Goal: Information Seeking & Learning: Learn about a topic

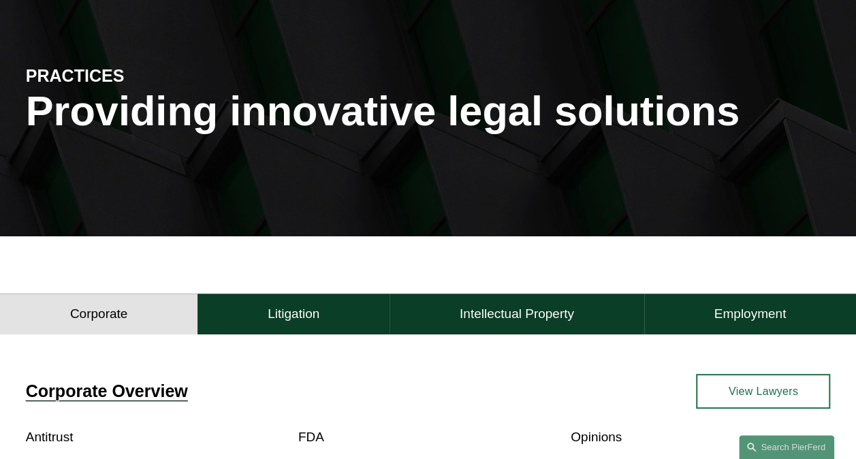
scroll to position [204, 0]
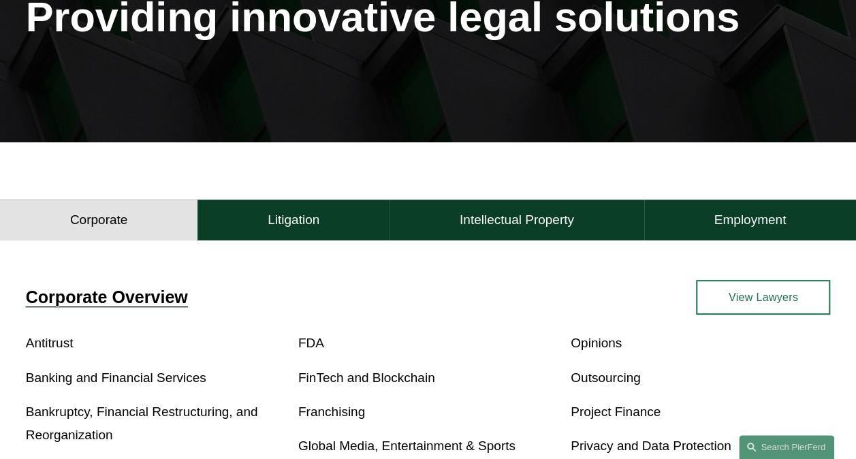
click at [521, 219] on h4 "Intellectual Property" at bounding box center [517, 220] width 114 height 16
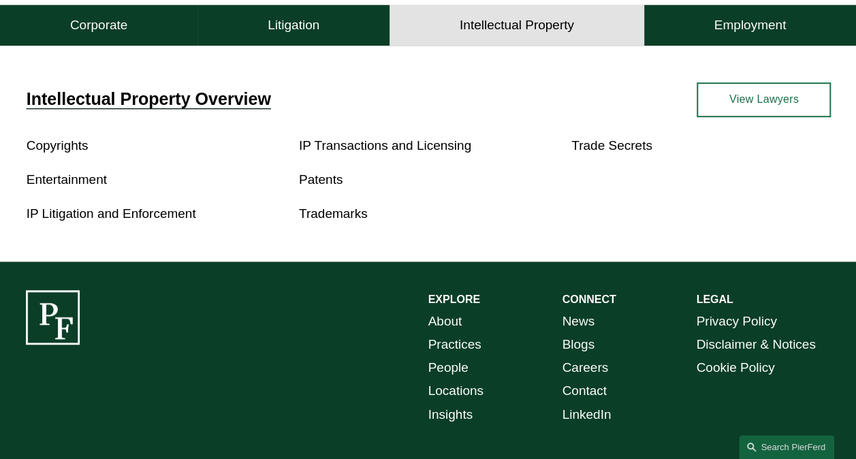
scroll to position [409, 0]
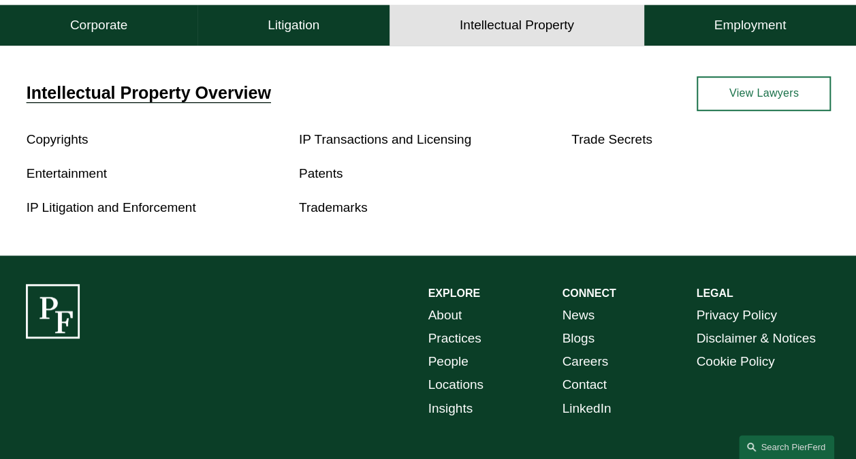
click at [740, 95] on link "View Lawyers" at bounding box center [764, 93] width 134 height 35
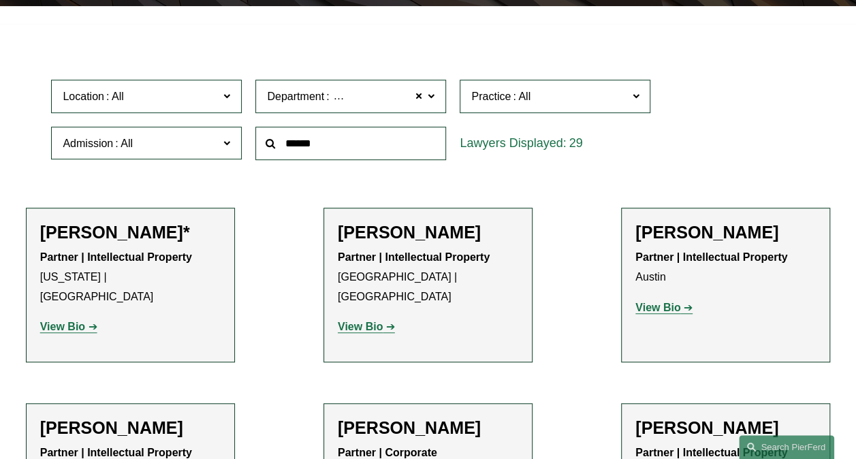
scroll to position [409, 0]
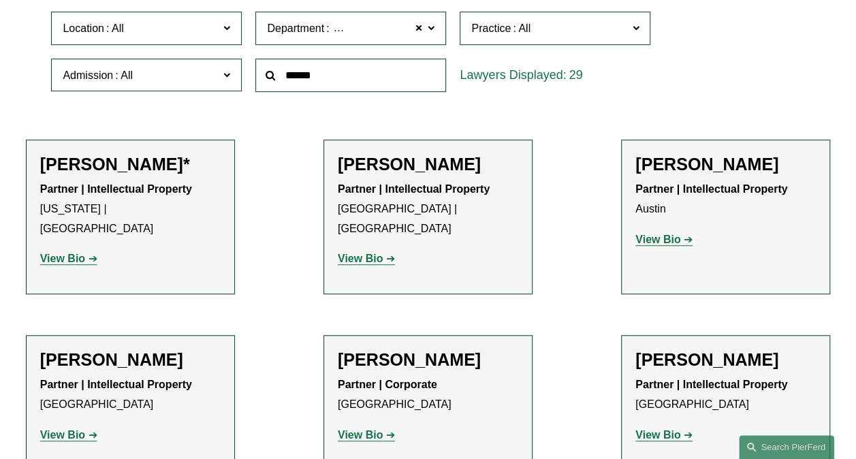
click at [227, 31] on span at bounding box center [226, 28] width 7 height 18
click at [0, 0] on link "[GEOGRAPHIC_DATA]" at bounding box center [0, 0] width 0 height 0
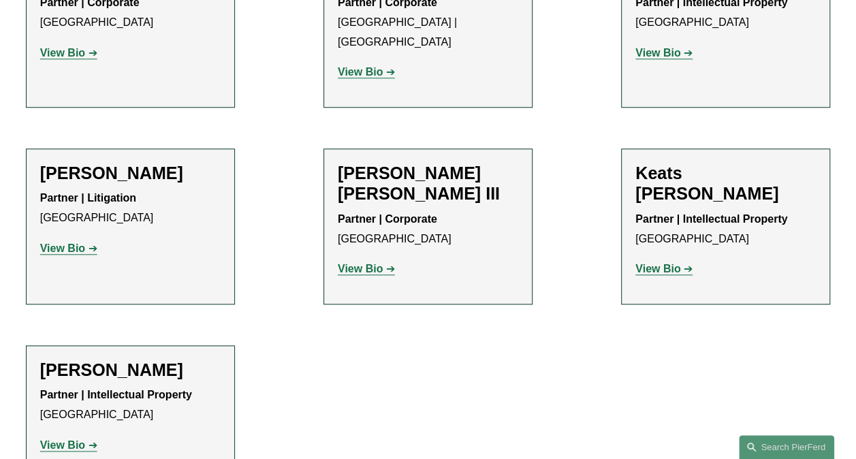
scroll to position [614, 0]
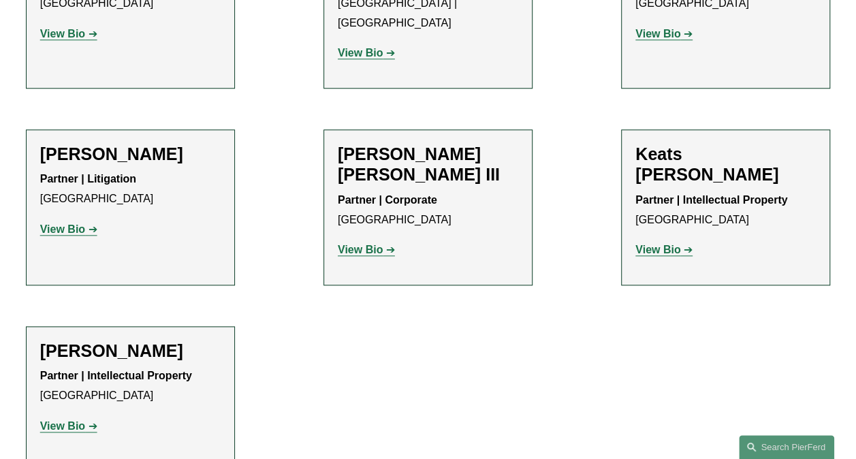
click at [68, 223] on strong "View Bio" at bounding box center [62, 229] width 45 height 12
click at [57, 420] on strong "View Bio" at bounding box center [62, 426] width 45 height 12
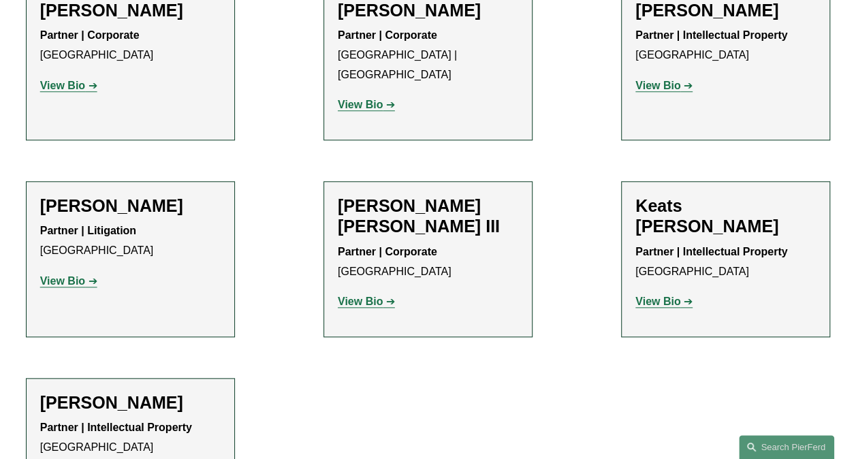
scroll to position [546, 0]
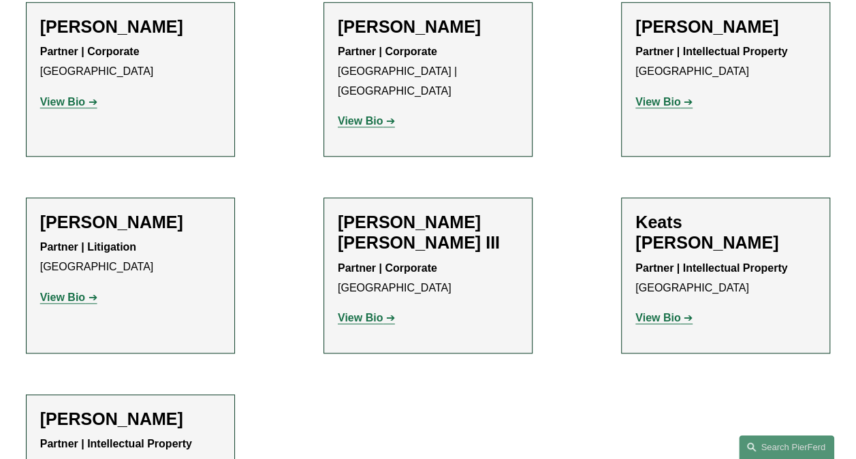
click at [666, 312] on strong "View Bio" at bounding box center [658, 318] width 45 height 12
click at [658, 106] on strong "View Bio" at bounding box center [658, 102] width 45 height 12
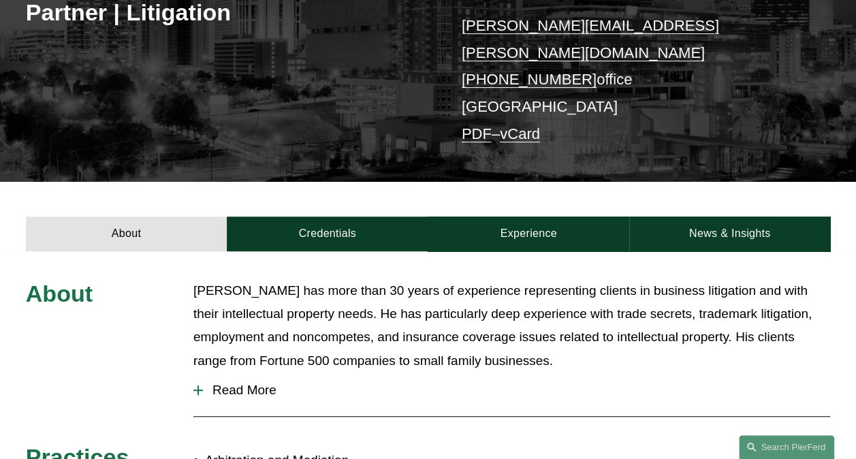
scroll to position [272, 0]
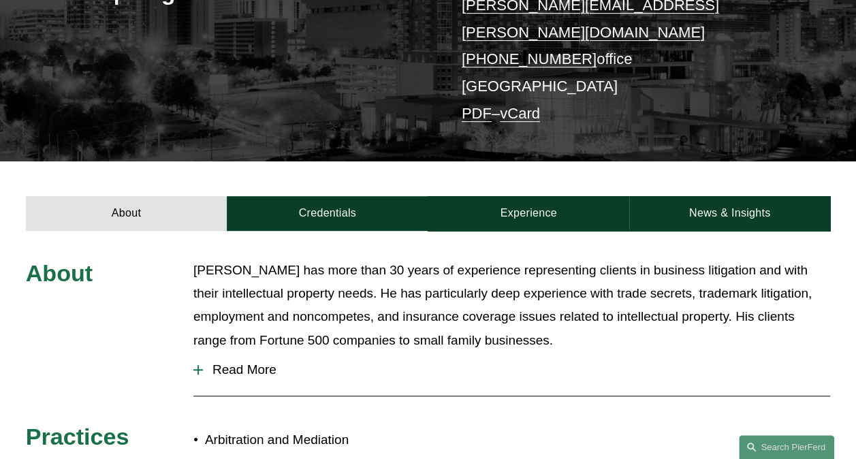
click at [202, 365] on div at bounding box center [198, 370] width 10 height 10
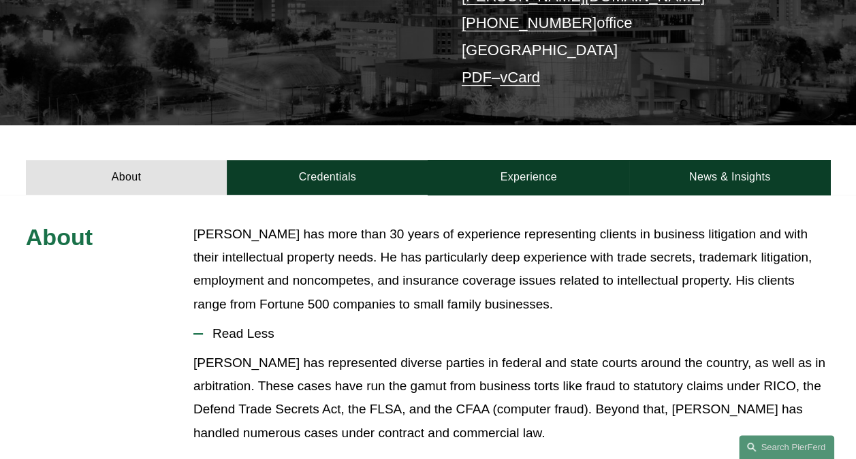
scroll to position [204, 0]
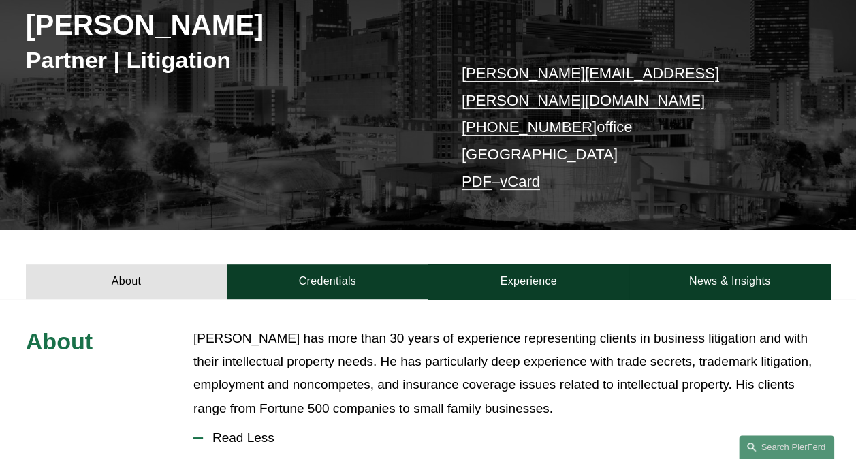
click at [509, 264] on link "Experience" at bounding box center [528, 281] width 201 height 35
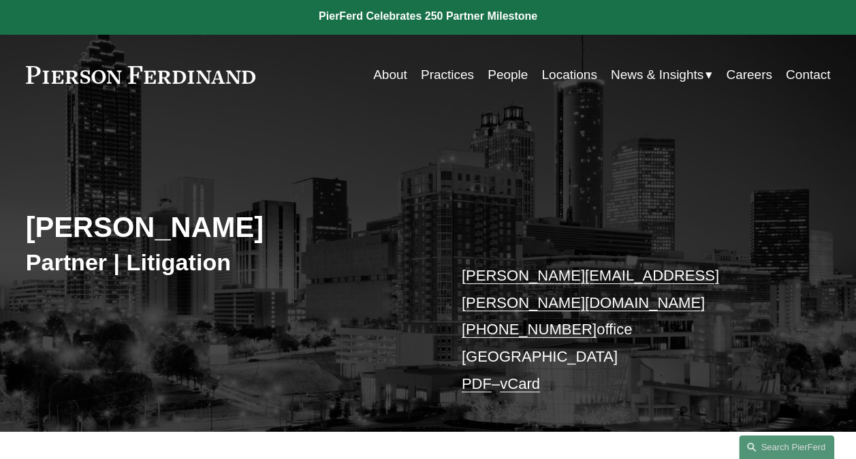
scroll to position [0, 0]
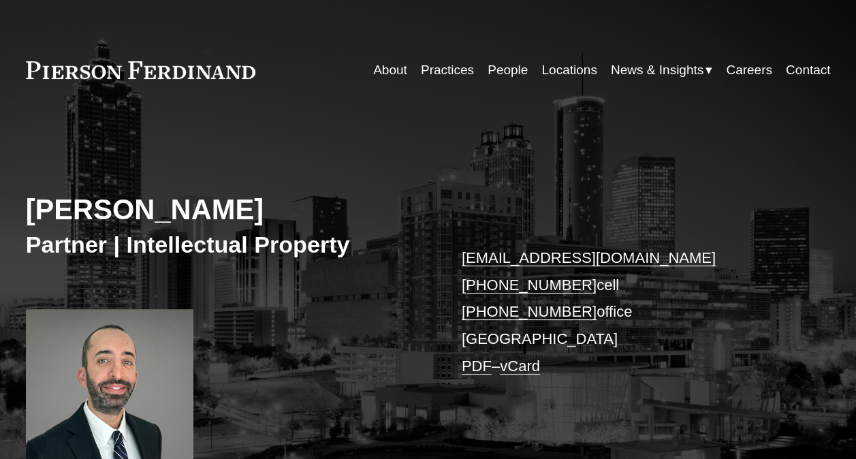
scroll to position [341, 0]
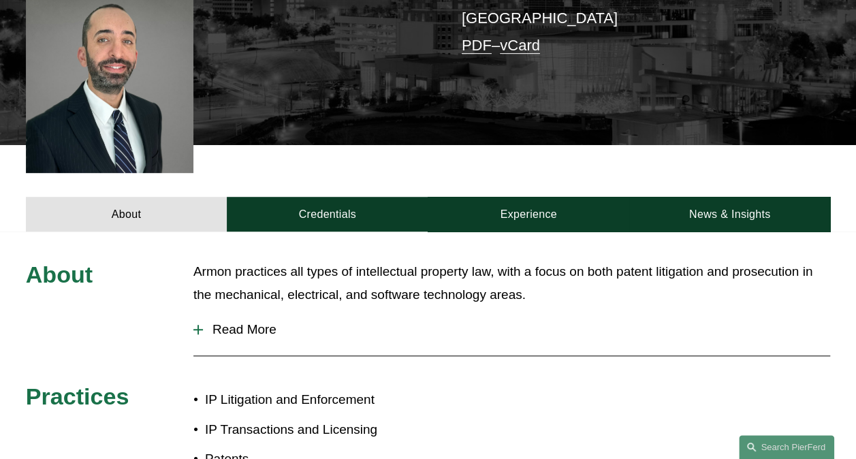
click at [198, 334] on div at bounding box center [198, 330] width 1 height 10
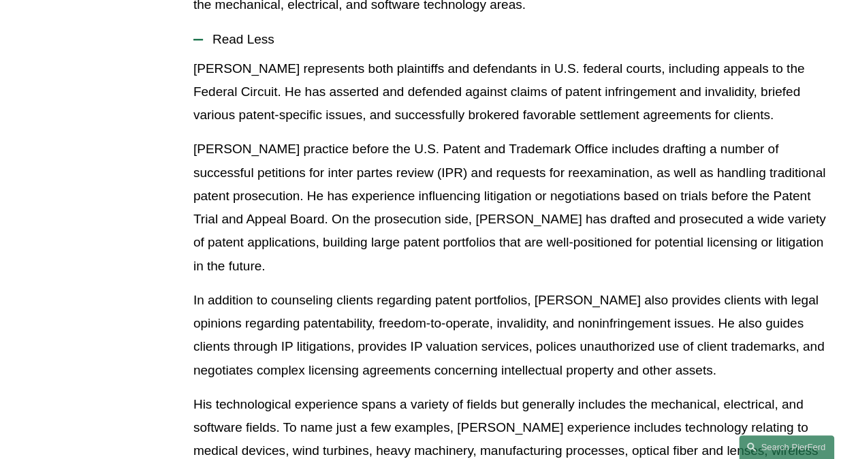
scroll to position [545, 0]
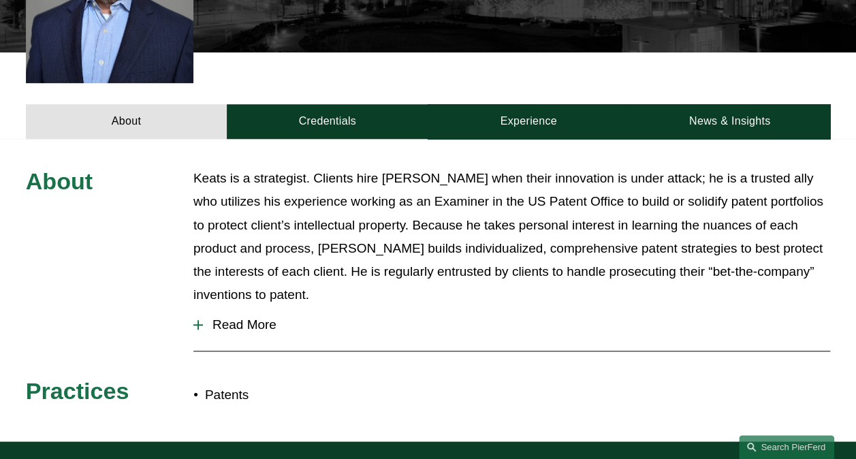
scroll to position [477, 0]
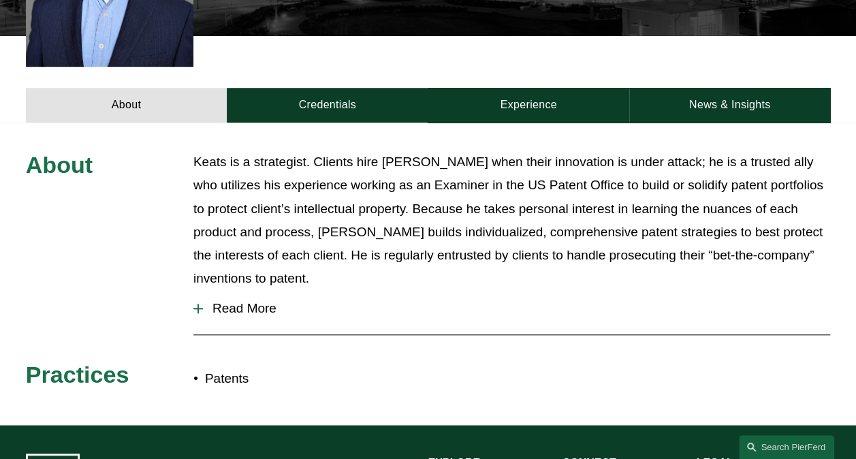
click at [225, 301] on span "Read More" at bounding box center [516, 308] width 627 height 15
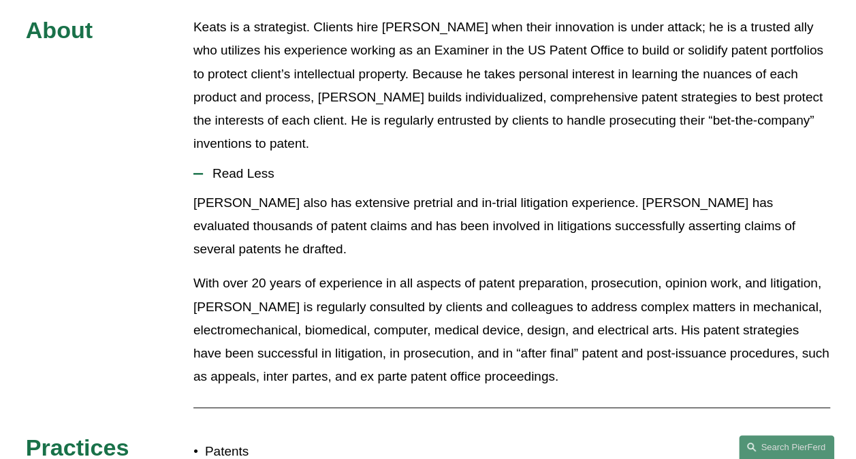
scroll to position [613, 0]
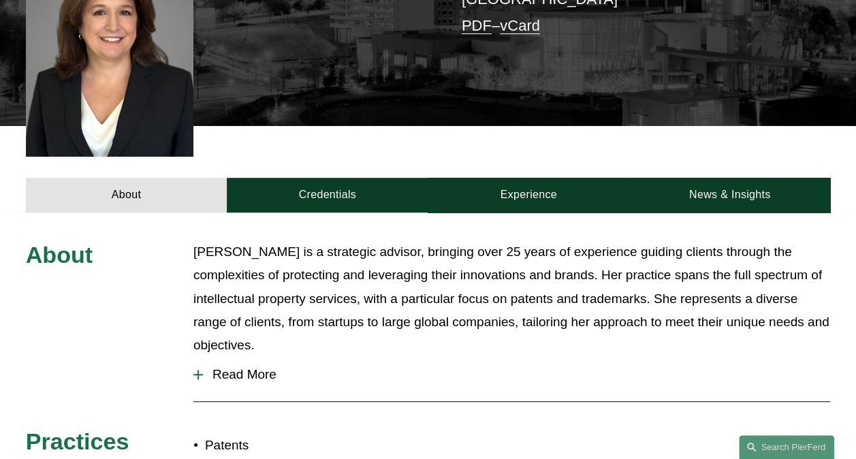
scroll to position [409, 0]
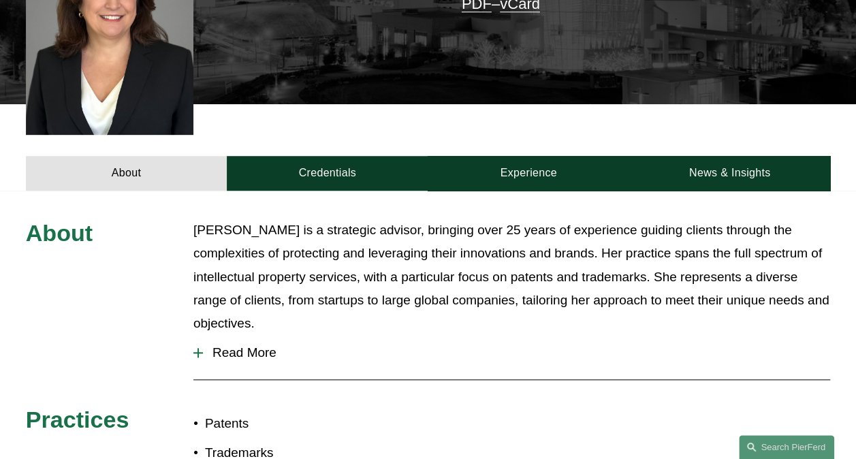
click at [228, 345] on span "Read More" at bounding box center [516, 352] width 627 height 15
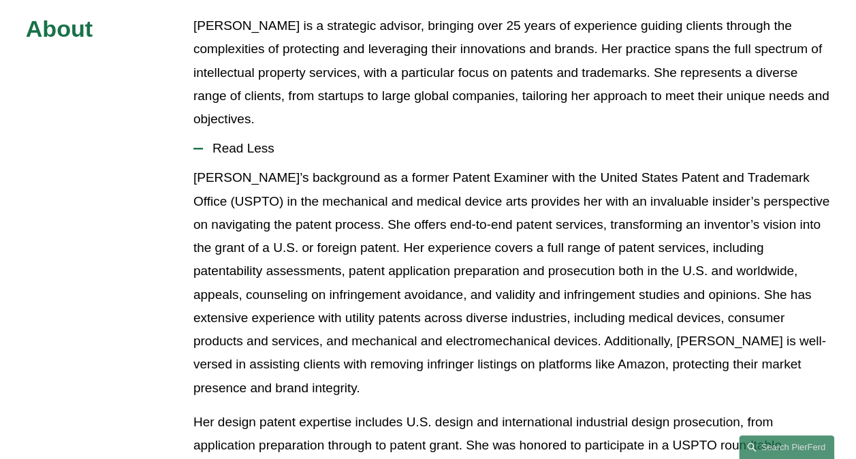
scroll to position [272, 0]
